Goal: Transaction & Acquisition: Purchase product/service

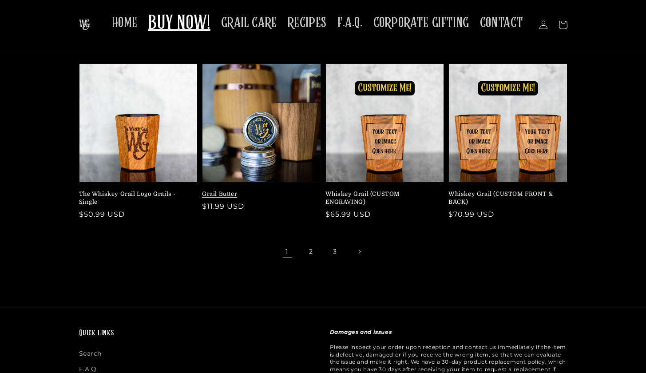
scroll to position [197, 0]
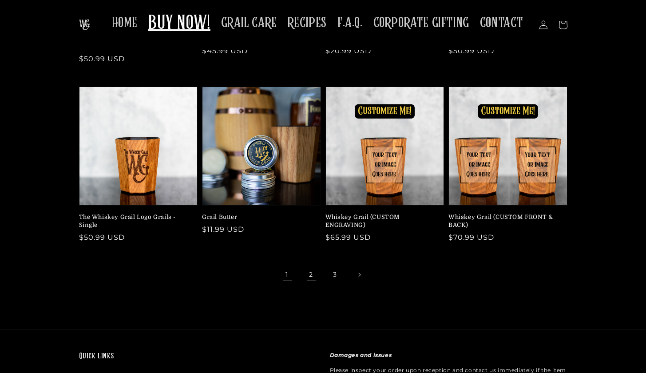
click at [315, 265] on link "2" at bounding box center [311, 275] width 20 height 20
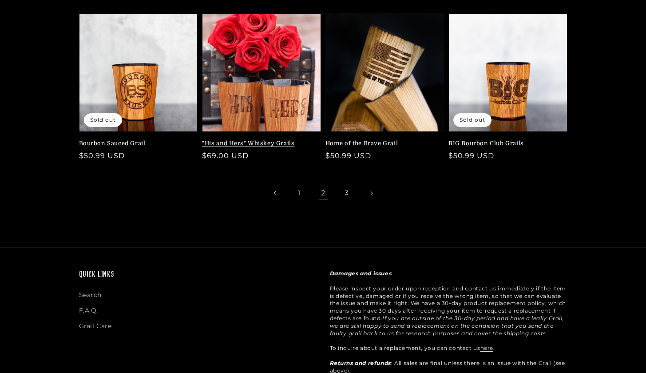
scroll to position [356, 0]
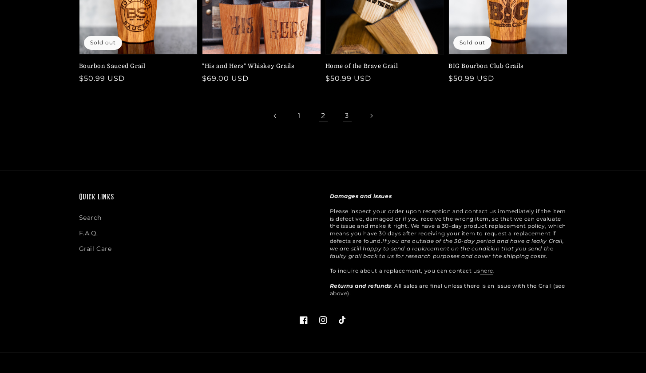
click at [349, 115] on link "3" at bounding box center [347, 116] width 20 height 20
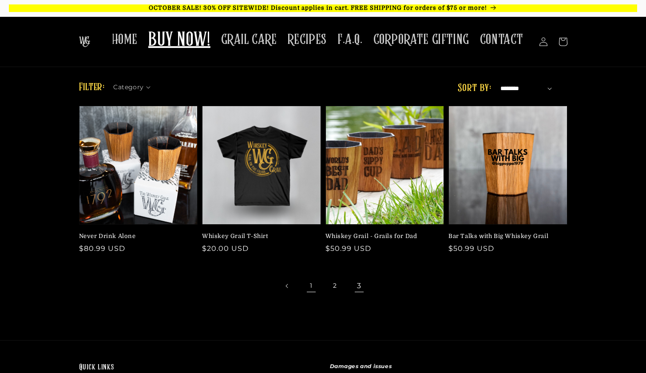
click at [315, 289] on link "1" at bounding box center [311, 286] width 20 height 20
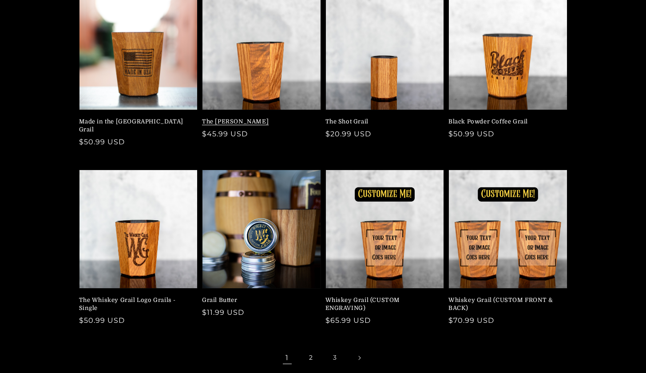
scroll to position [124, 0]
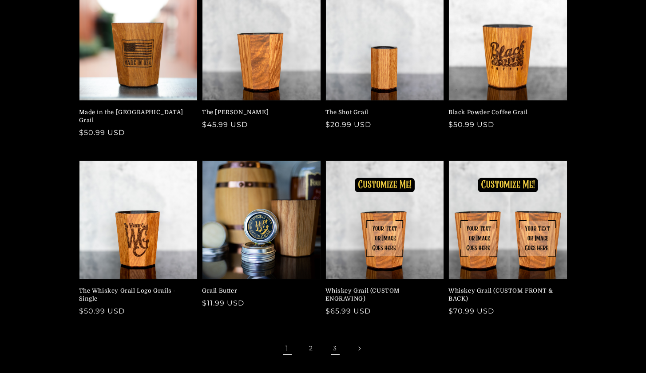
click at [334, 339] on link "3" at bounding box center [335, 349] width 20 height 20
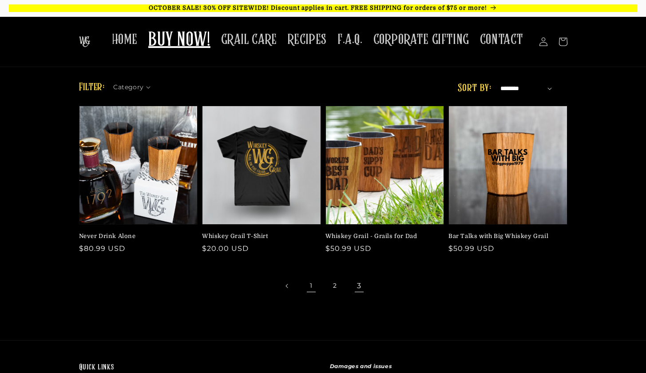
click at [311, 289] on link "1" at bounding box center [311, 286] width 20 height 20
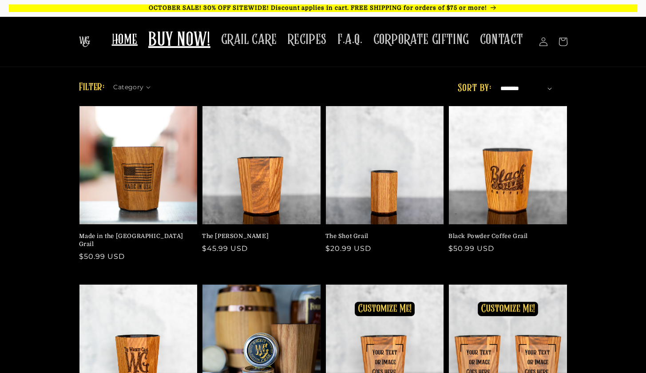
click at [137, 47] on span "HOME" at bounding box center [125, 39] width 26 height 17
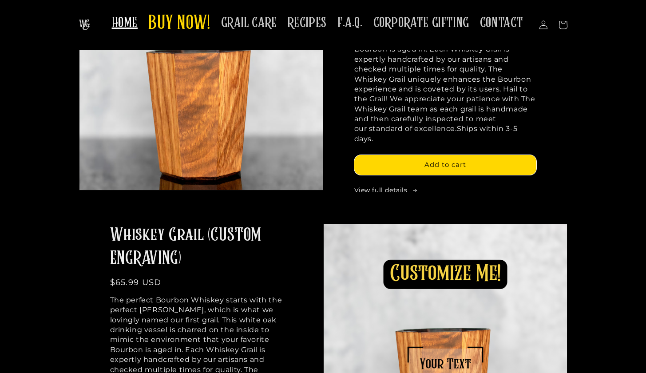
scroll to position [469, 0]
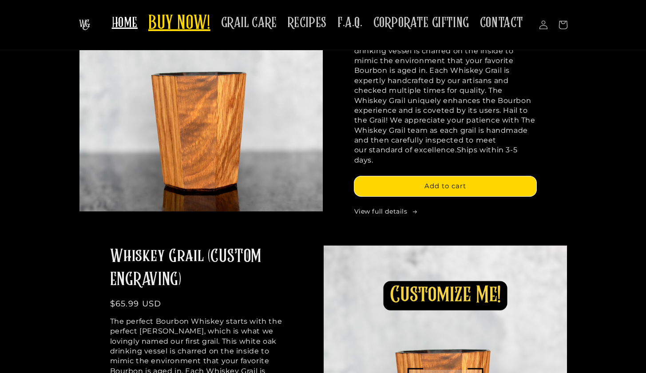
click at [181, 25] on span "BUY NOW!" at bounding box center [179, 24] width 62 height 24
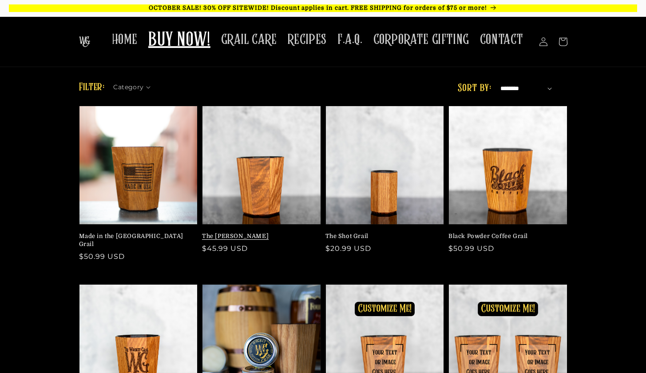
click at [261, 232] on link "The [PERSON_NAME]" at bounding box center [259, 236] width 114 height 8
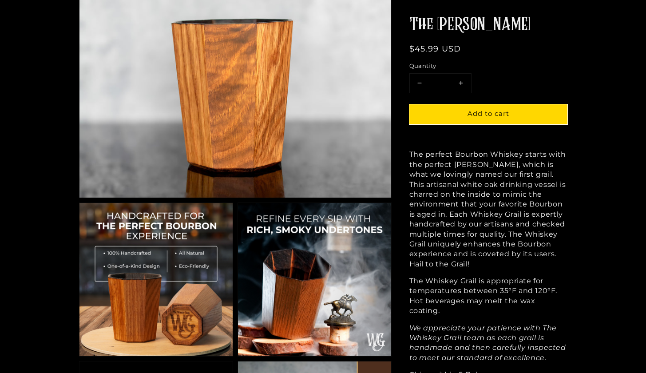
scroll to position [205, 0]
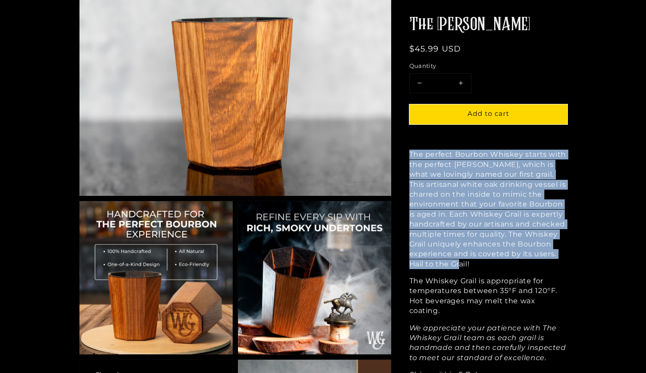
drag, startPoint x: 410, startPoint y: 164, endPoint x: 533, endPoint y: 274, distance: 165.6
click at [533, 269] on p "The perfect Bourbon Whiskey starts with the perfect [PERSON_NAME], which is wha…" at bounding box center [488, 209] width 158 height 119
copy p "The perfect Bourbon Whiskey starts with the perfect [PERSON_NAME], which is wha…"
click at [533, 269] on p "The perfect Bourbon Whiskey starts with the perfect [PERSON_NAME], which is wha…" at bounding box center [488, 209] width 158 height 119
drag, startPoint x: 409, startPoint y: 166, endPoint x: 472, endPoint y: 277, distance: 127.2
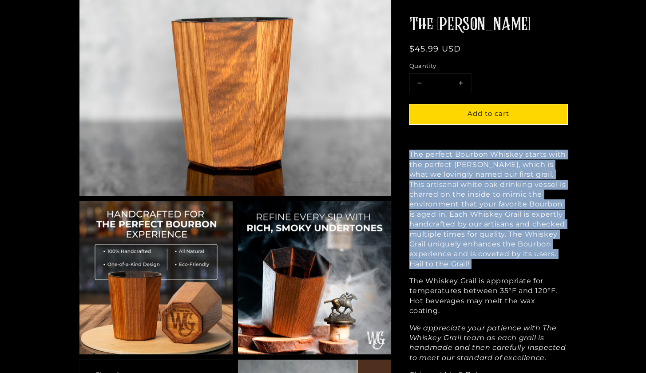
click at [472, 277] on div "The perfect Bourbon Whiskey starts with the perfect [PERSON_NAME], which is wha…" at bounding box center [488, 265] width 158 height 230
copy div "The perfect Bourbon Whiskey starts with the perfect [PERSON_NAME], which is wha…"
